Goal: Information Seeking & Learning: Learn about a topic

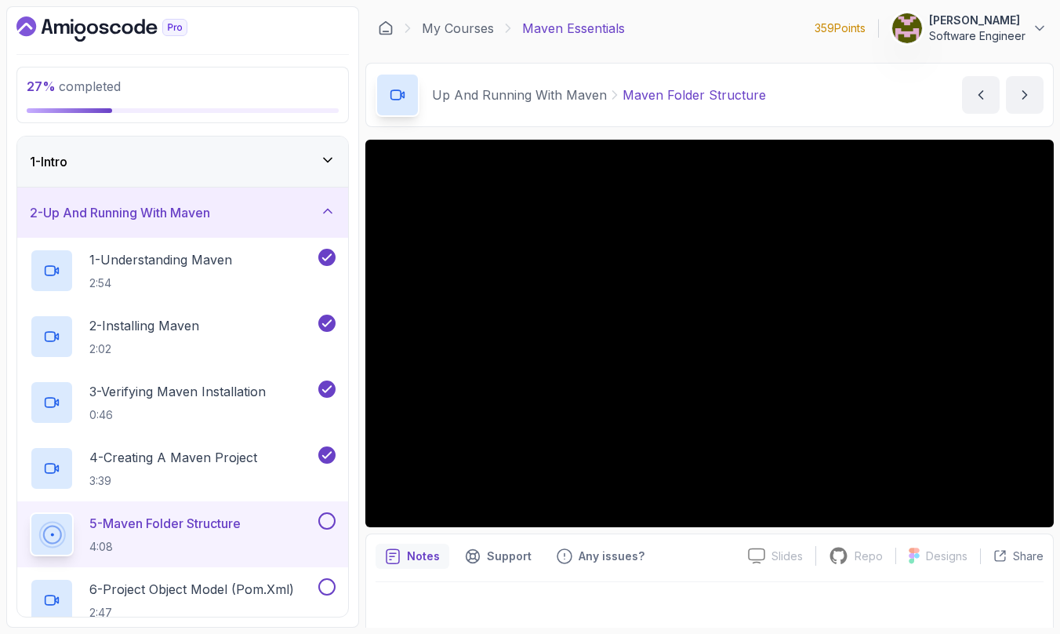
scroll to position [162, 0]
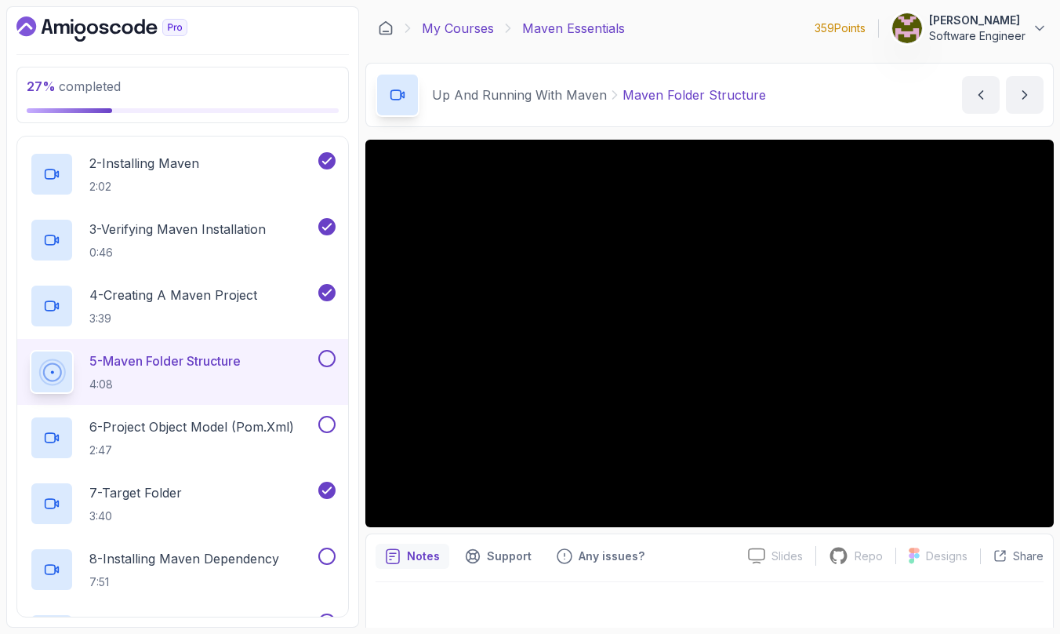
click at [457, 31] on link "My Courses" at bounding box center [458, 28] width 72 height 19
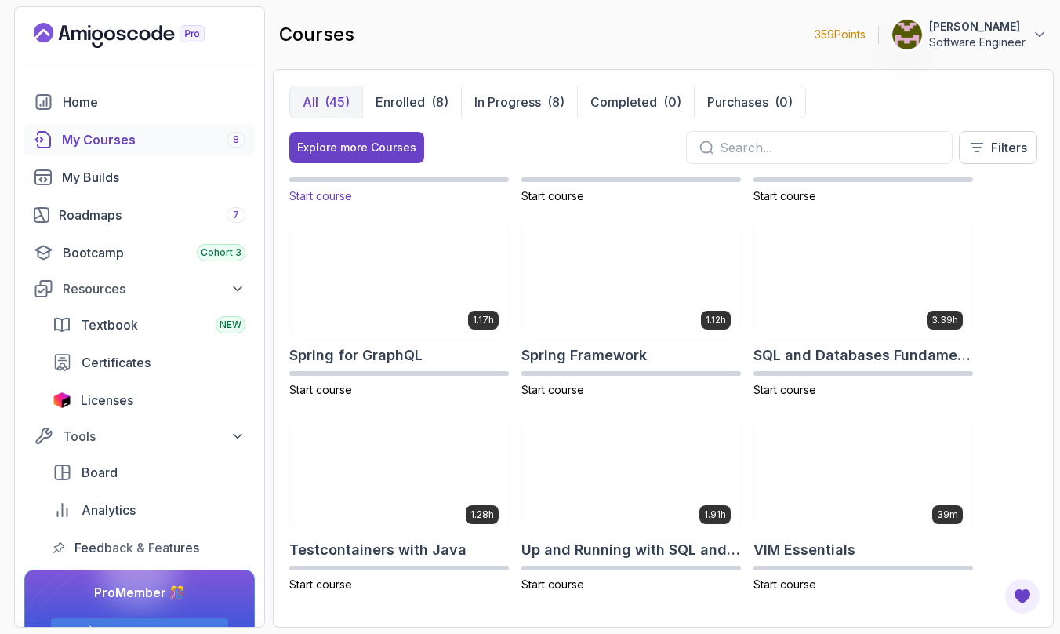
scroll to position [2484, 0]
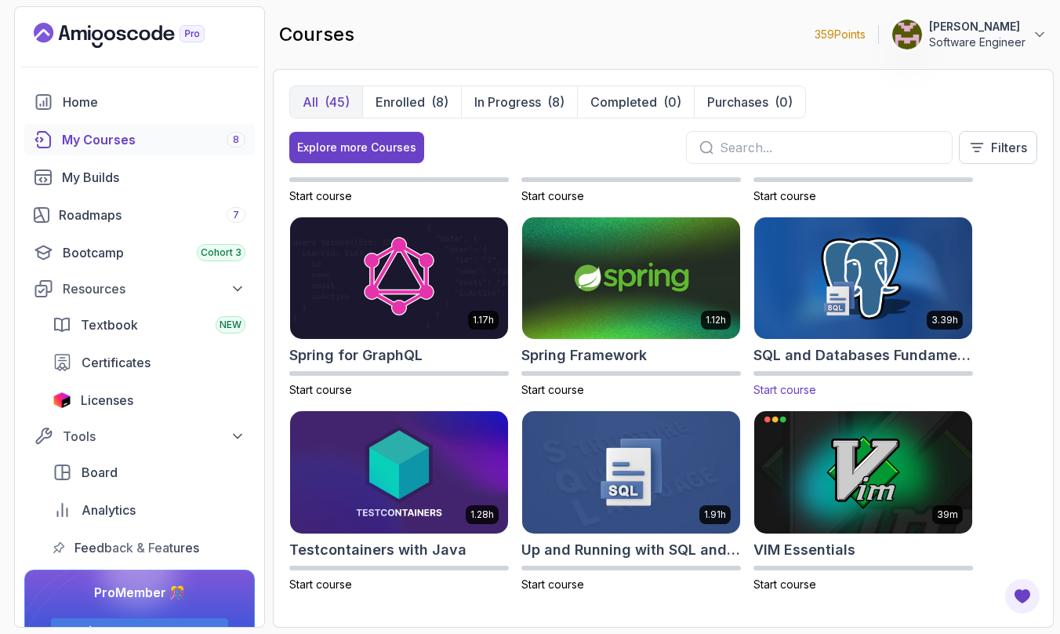
click at [838, 296] on img at bounding box center [863, 278] width 229 height 128
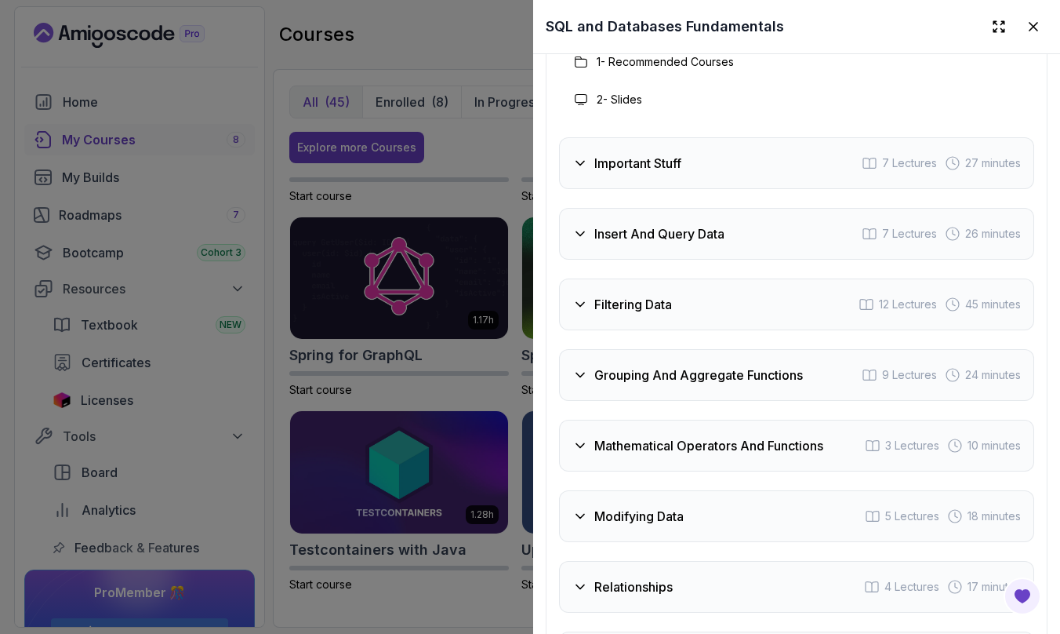
scroll to position [2770, 0]
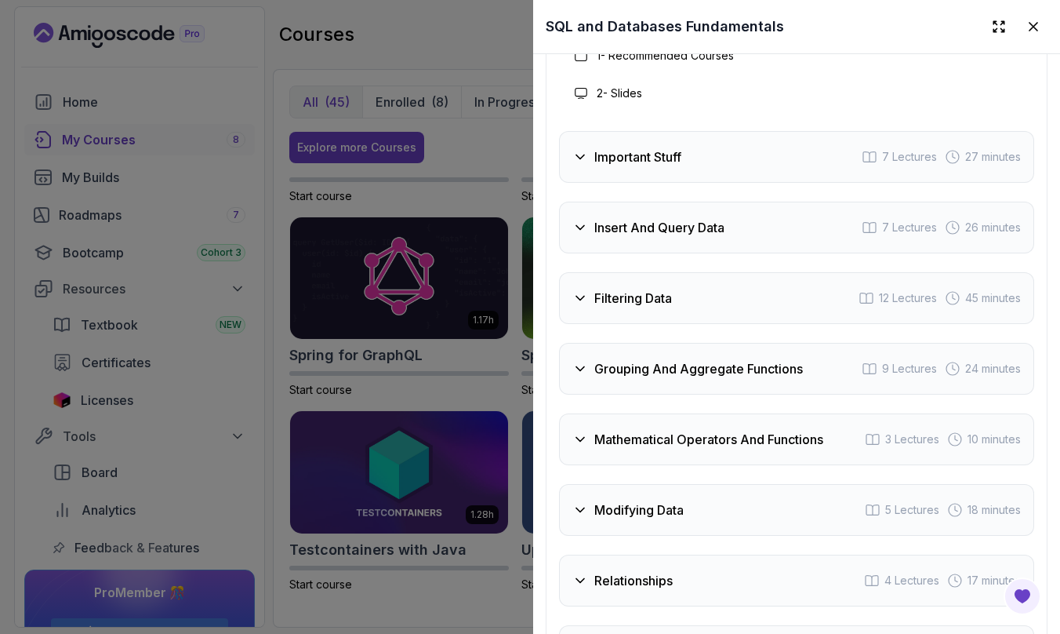
click at [676, 218] on h3 "Insert And Query Data" at bounding box center [660, 227] width 130 height 19
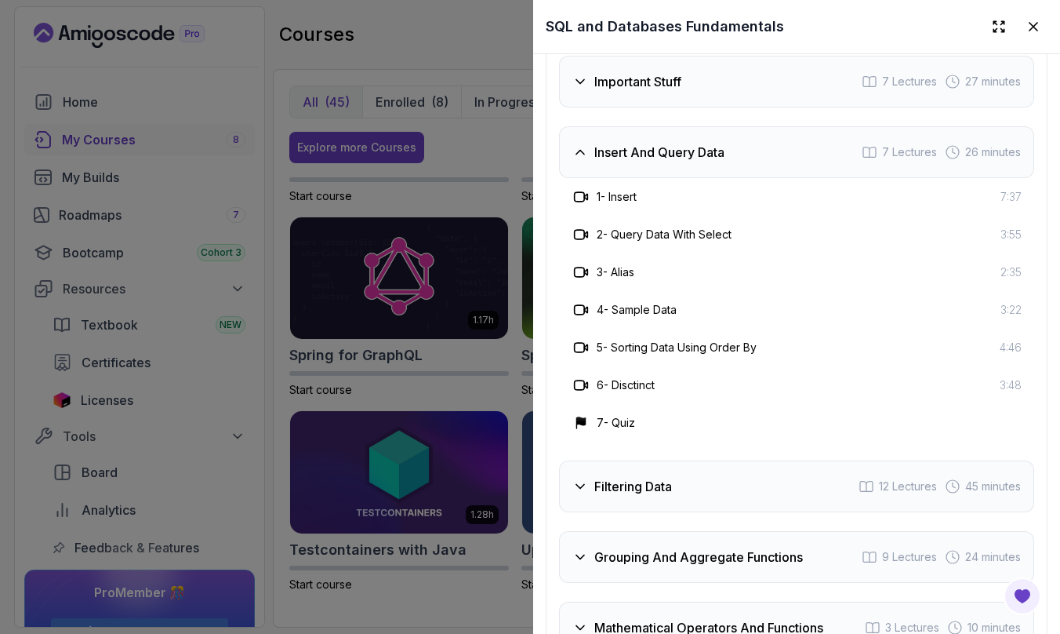
click at [686, 229] on h3 "2 - Query Data With Select" at bounding box center [664, 235] width 135 height 16
click at [686, 227] on h3 "2 - Query Data With Select" at bounding box center [664, 235] width 135 height 16
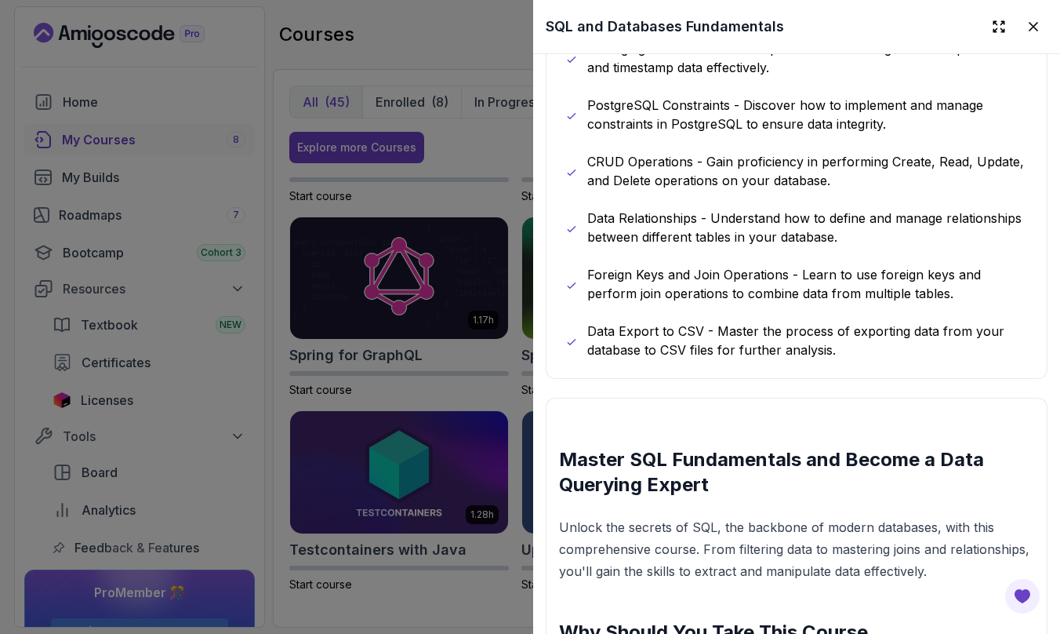
scroll to position [560, 0]
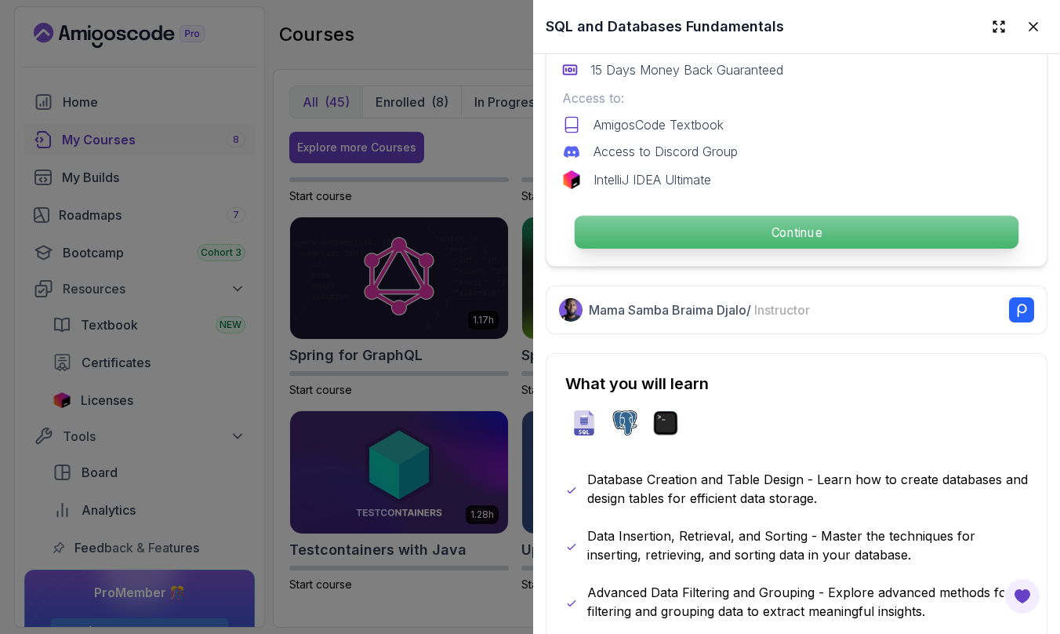
click at [850, 217] on p "Continue" at bounding box center [797, 232] width 444 height 33
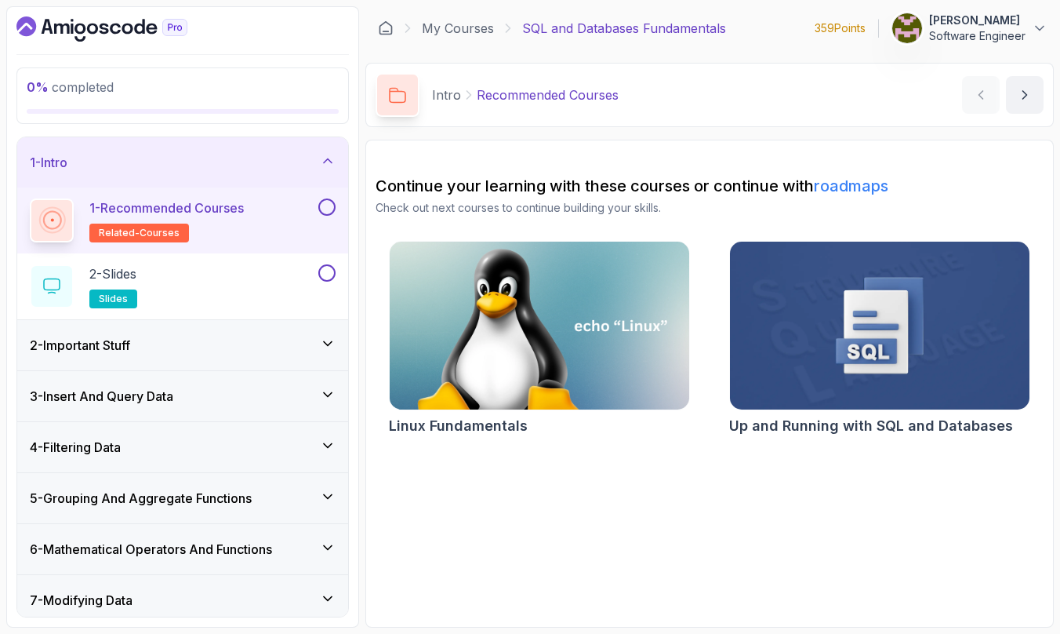
click at [864, 332] on img at bounding box center [879, 326] width 315 height 176
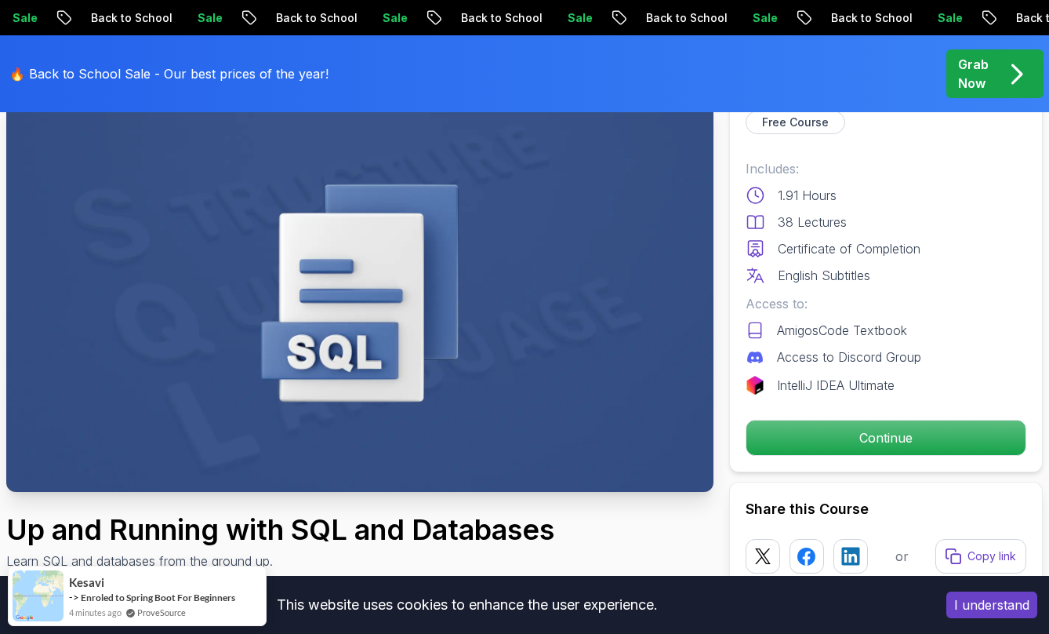
scroll to position [205, 0]
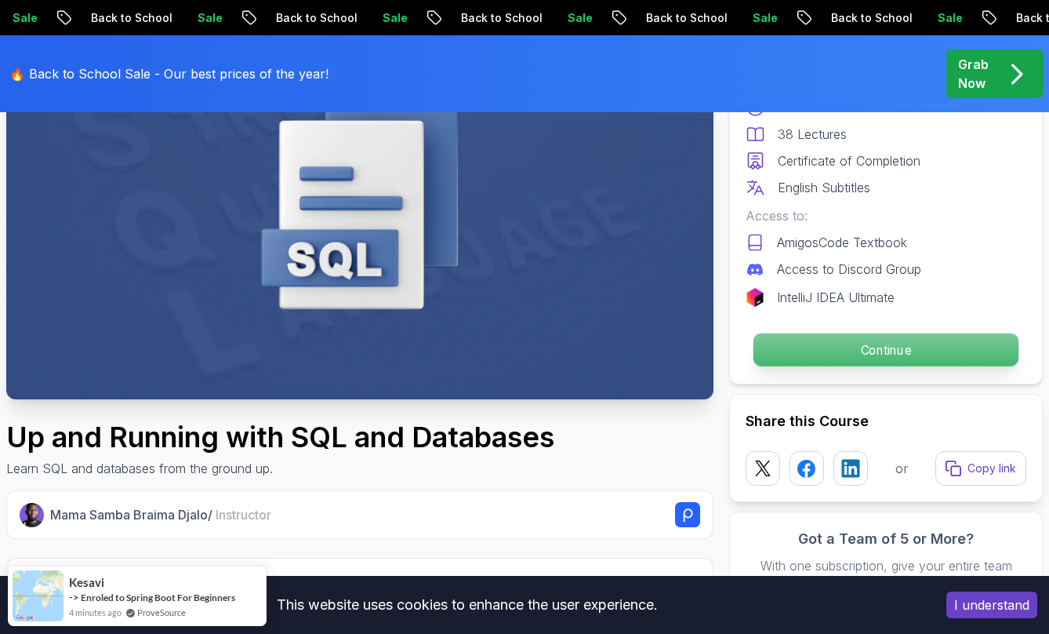
click at [872, 344] on p "Continue" at bounding box center [886, 349] width 265 height 33
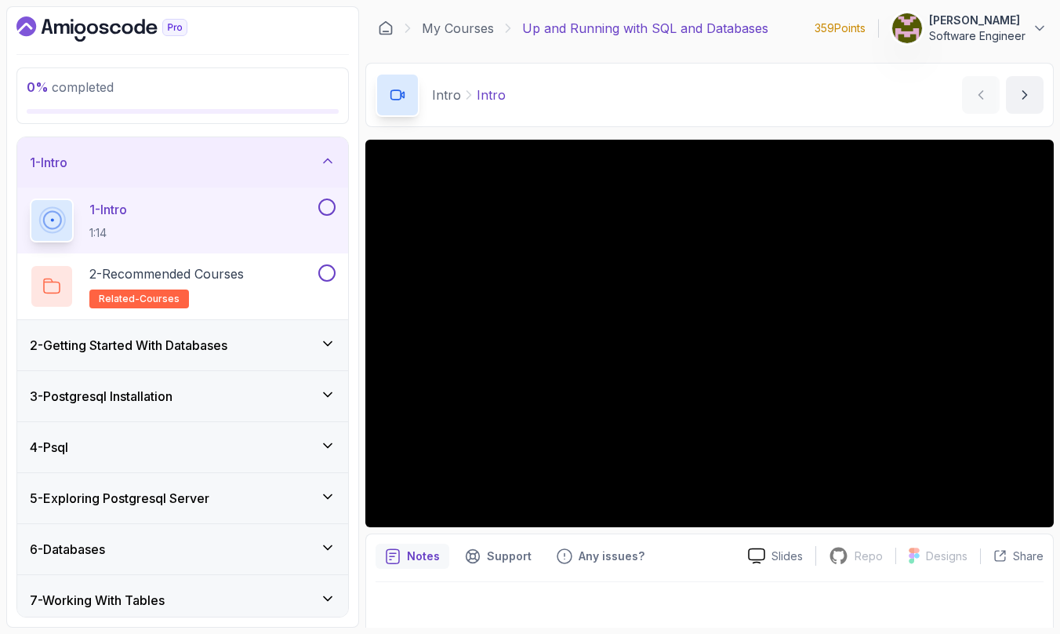
click at [244, 358] on div "2 - Getting Started With Databases" at bounding box center [182, 345] width 331 height 50
